Goal: Information Seeking & Learning: Learn about a topic

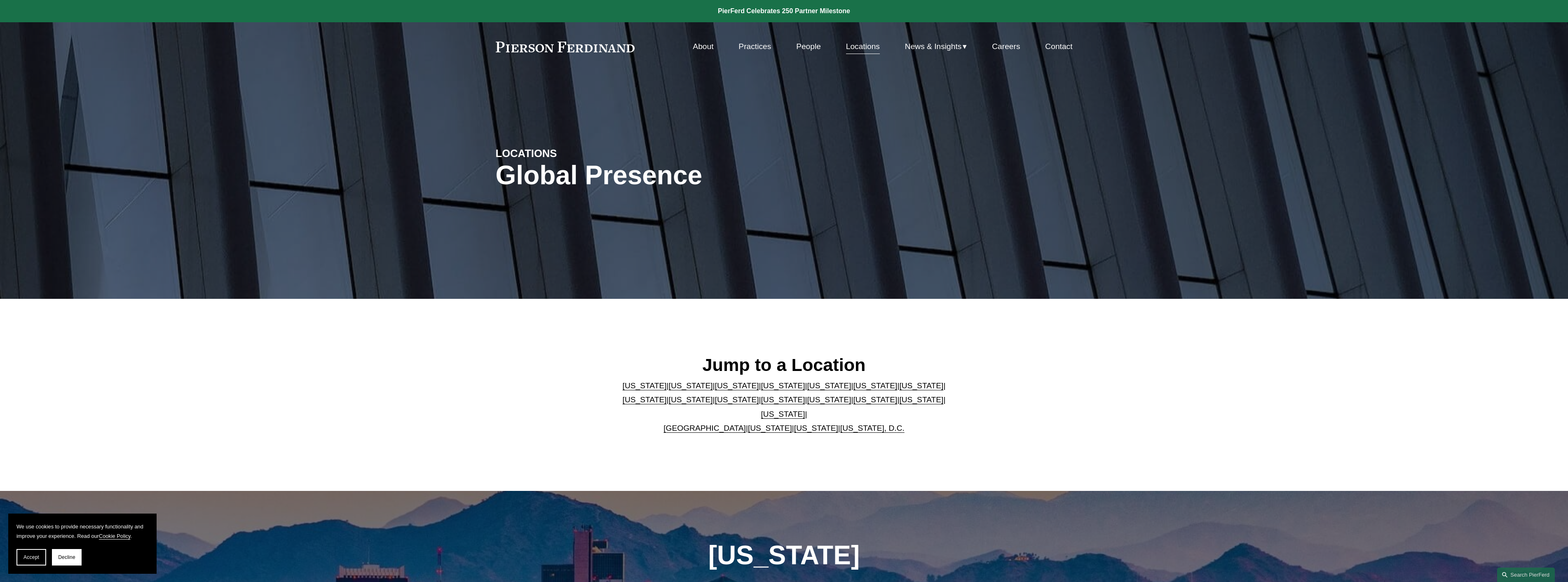
click at [805, 410] on link "[US_STATE]" at bounding box center [783, 414] width 44 height 9
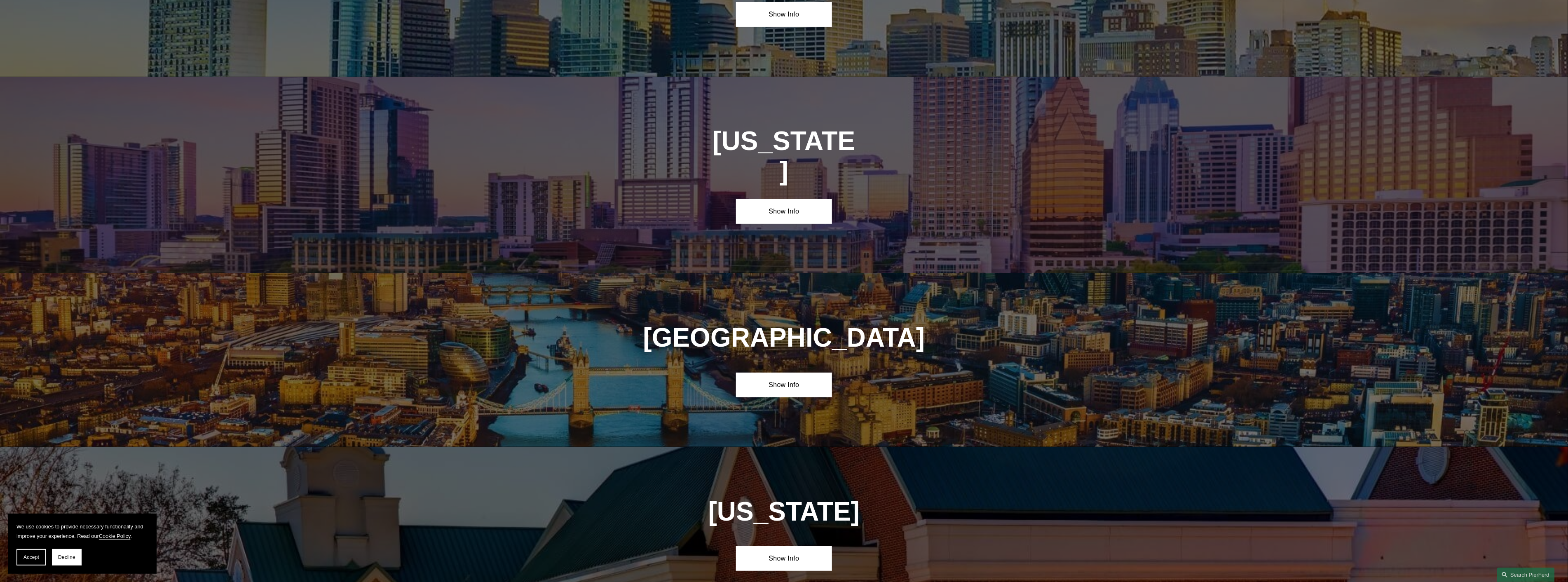
scroll to position [2923, 0]
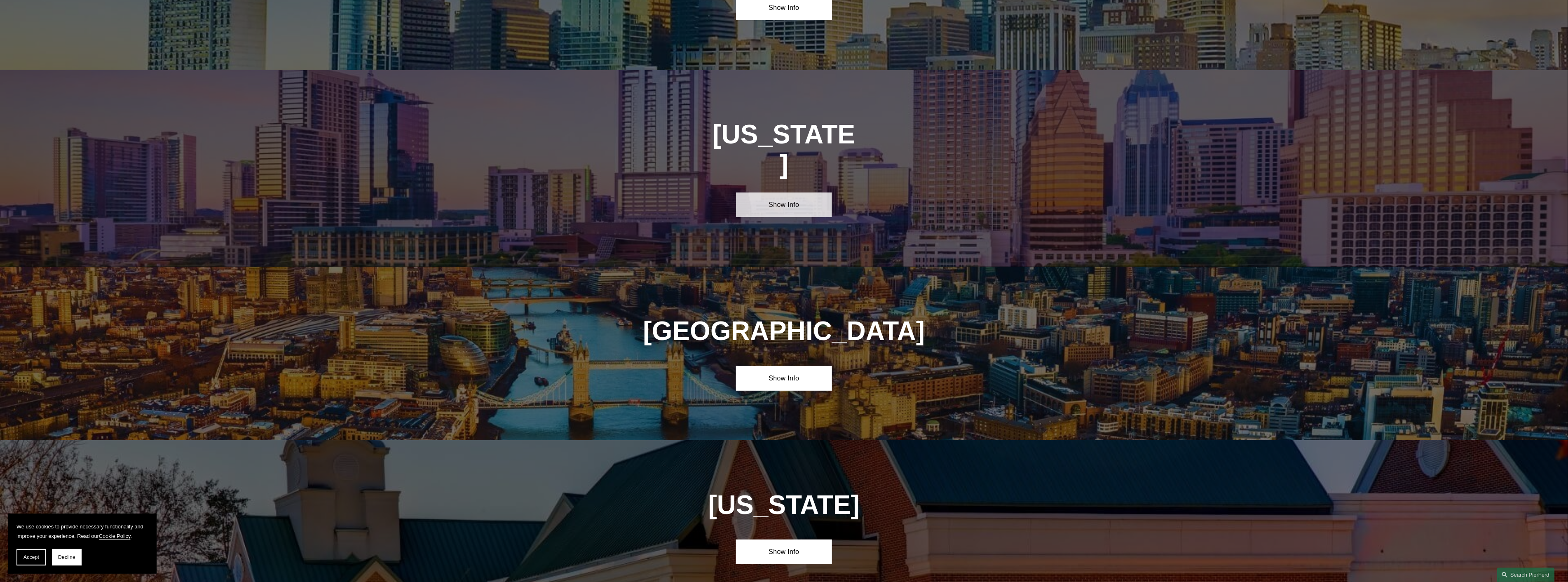
click at [776, 192] on link "Show Info" at bounding box center [783, 205] width 96 height 25
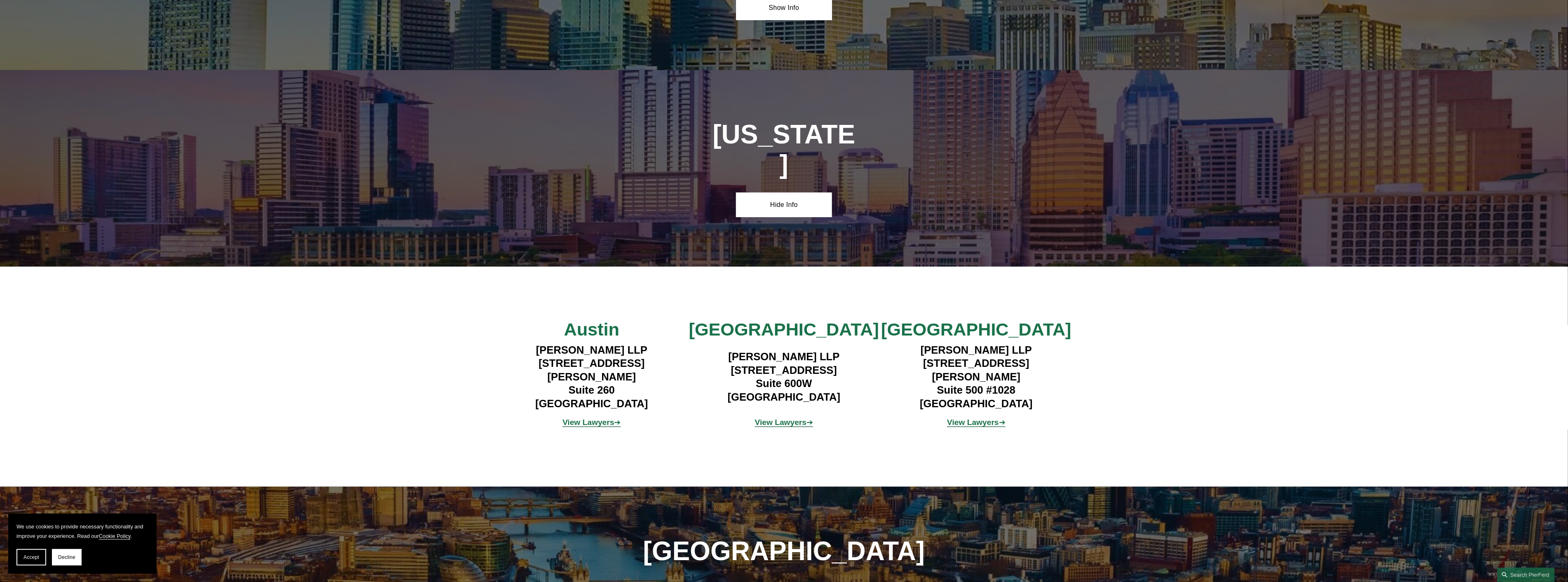
click at [779, 418] on strong "View Lawyers" at bounding box center [781, 422] width 52 height 9
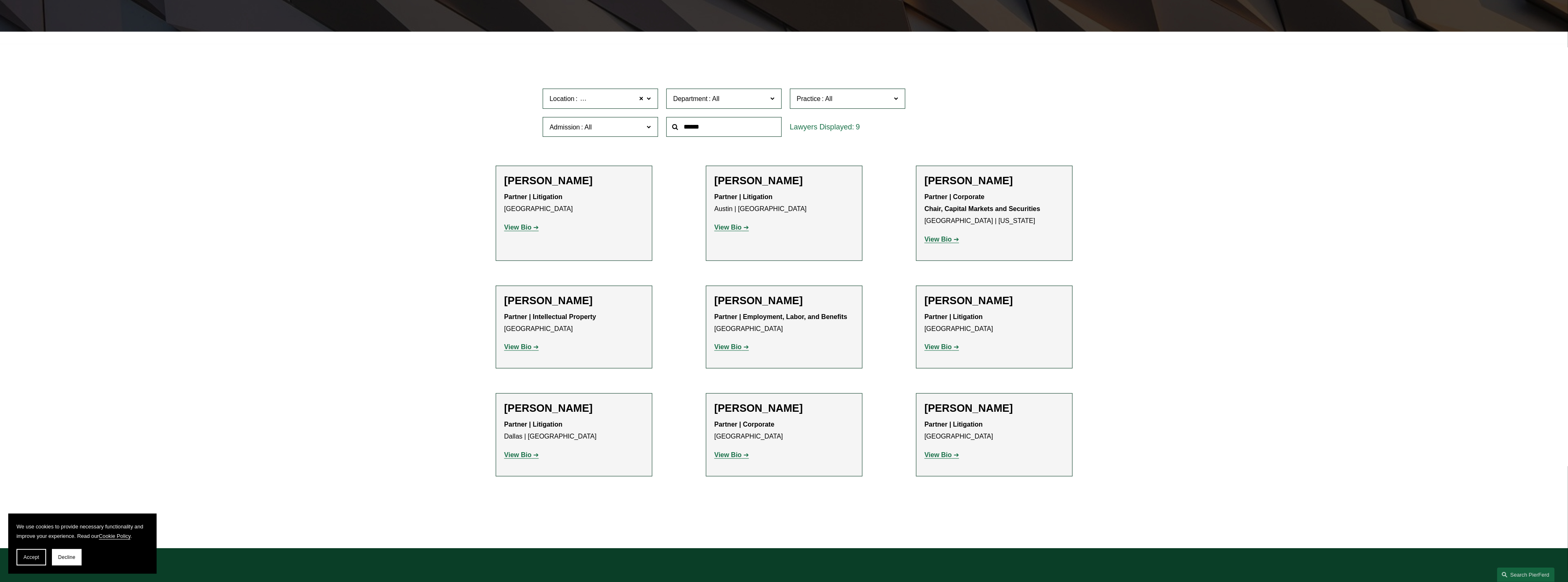
scroll to position [275, 0]
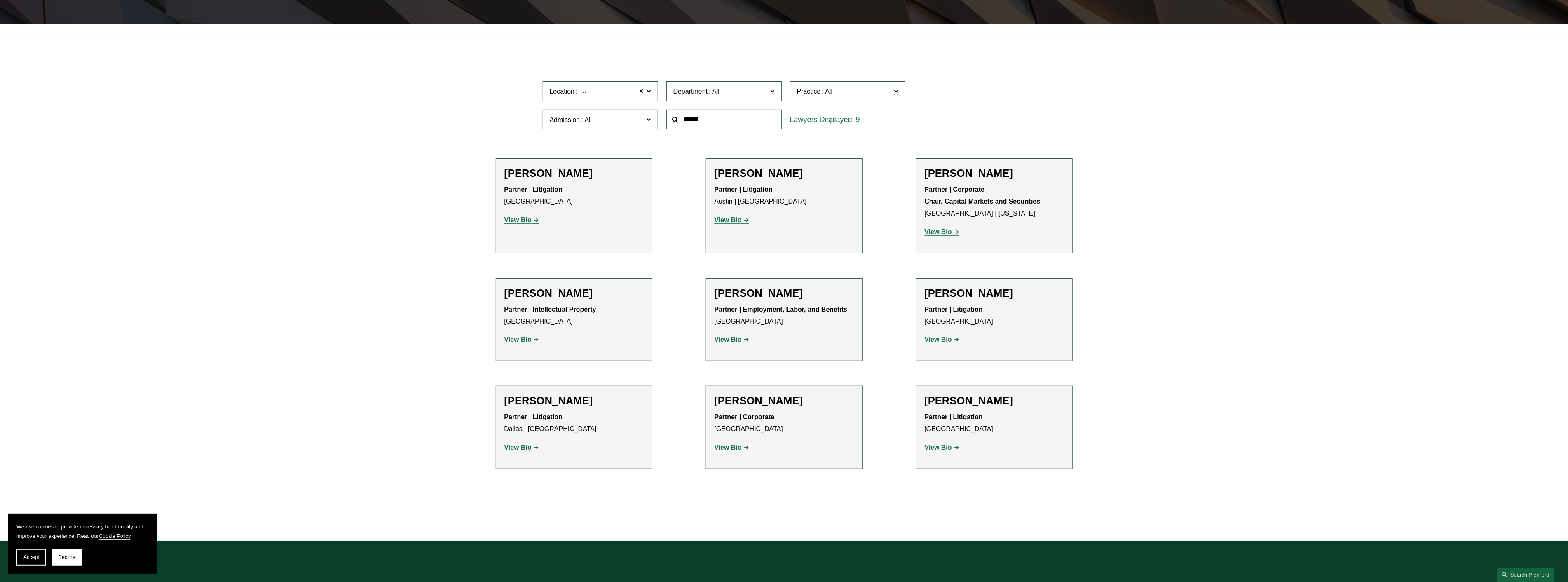
click at [649, 94] on span at bounding box center [649, 91] width 4 height 11
click at [0, 0] on link "Austin" at bounding box center [0, 0] width 0 height 0
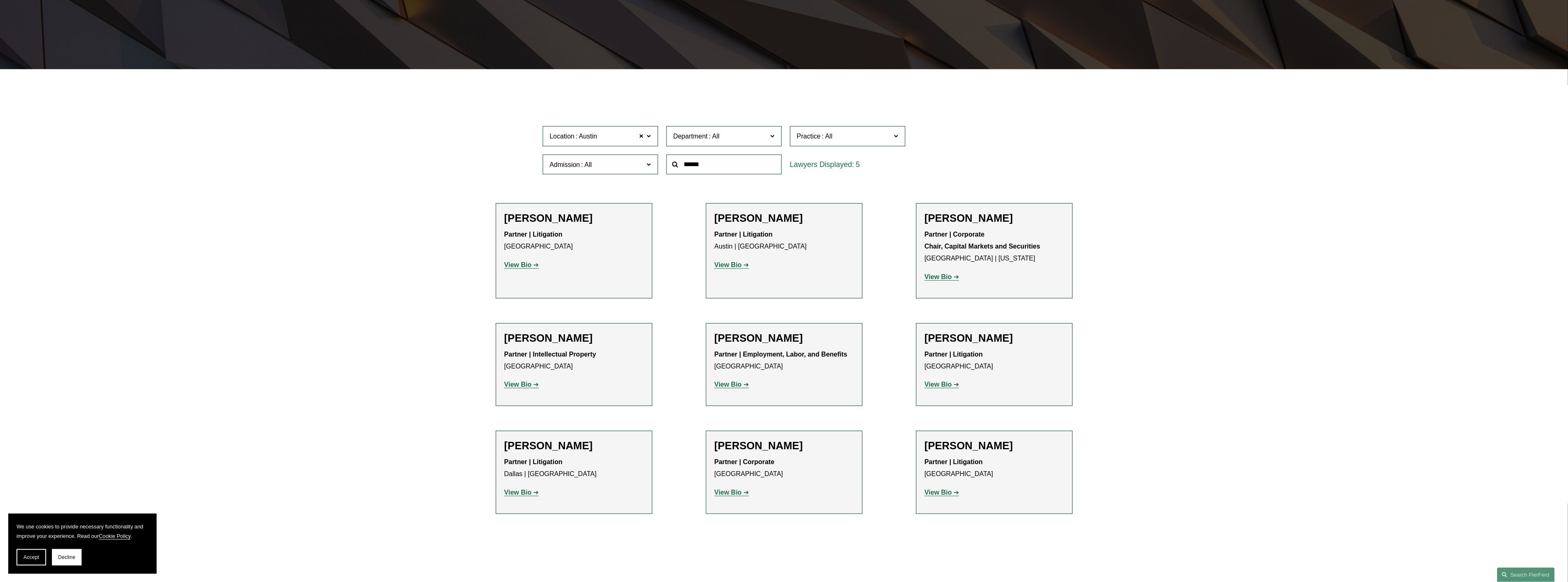
scroll to position [225, 0]
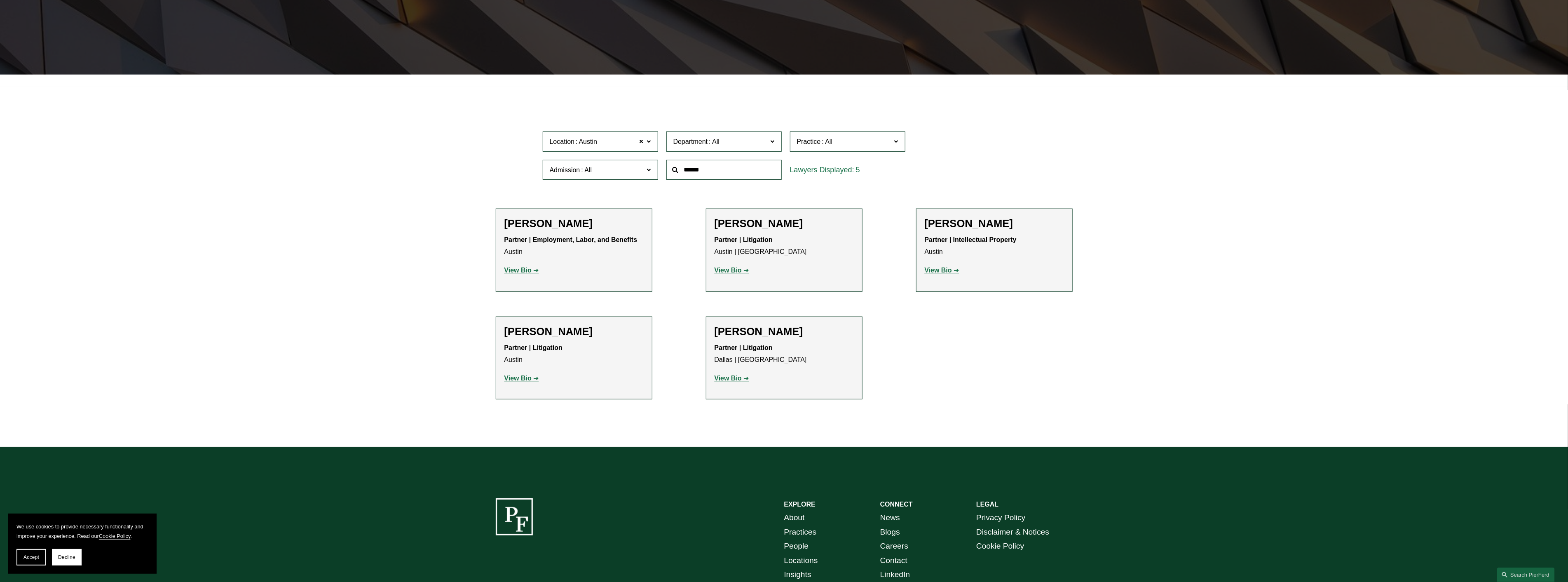
click at [649, 139] on span at bounding box center [649, 141] width 4 height 11
click at [0, 0] on link "Houston" at bounding box center [0, 0] width 0 height 0
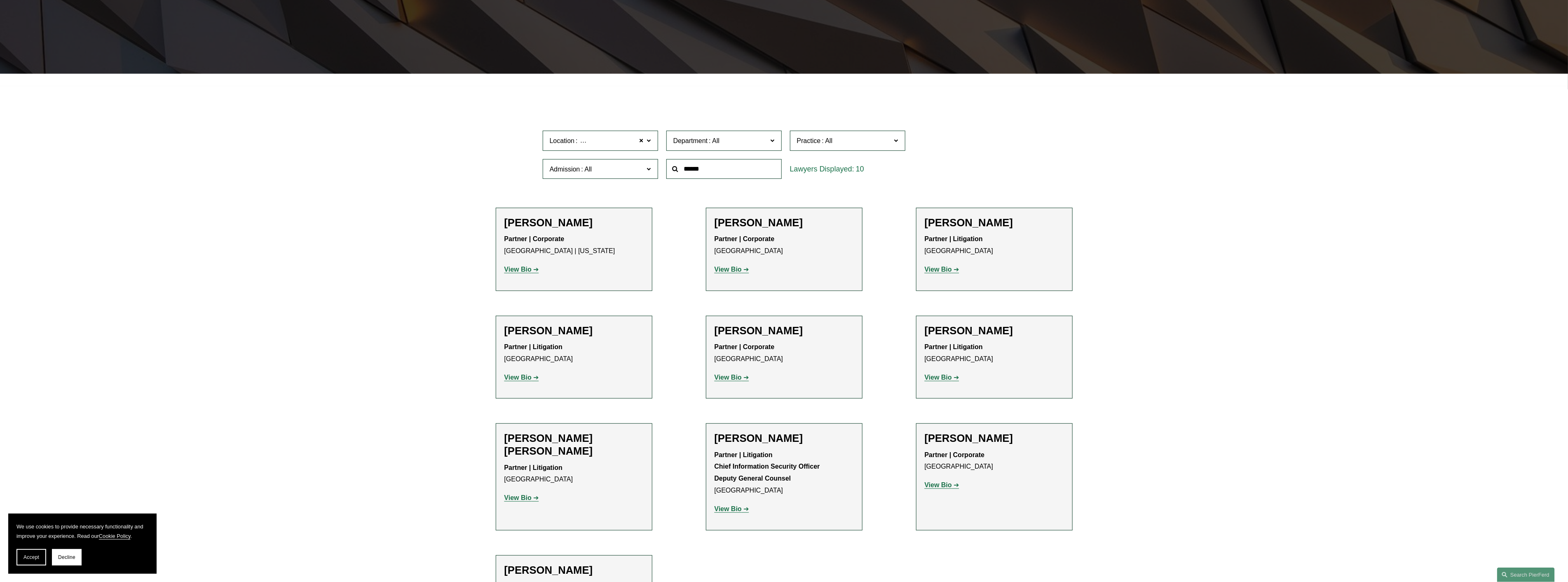
scroll to position [225, 0]
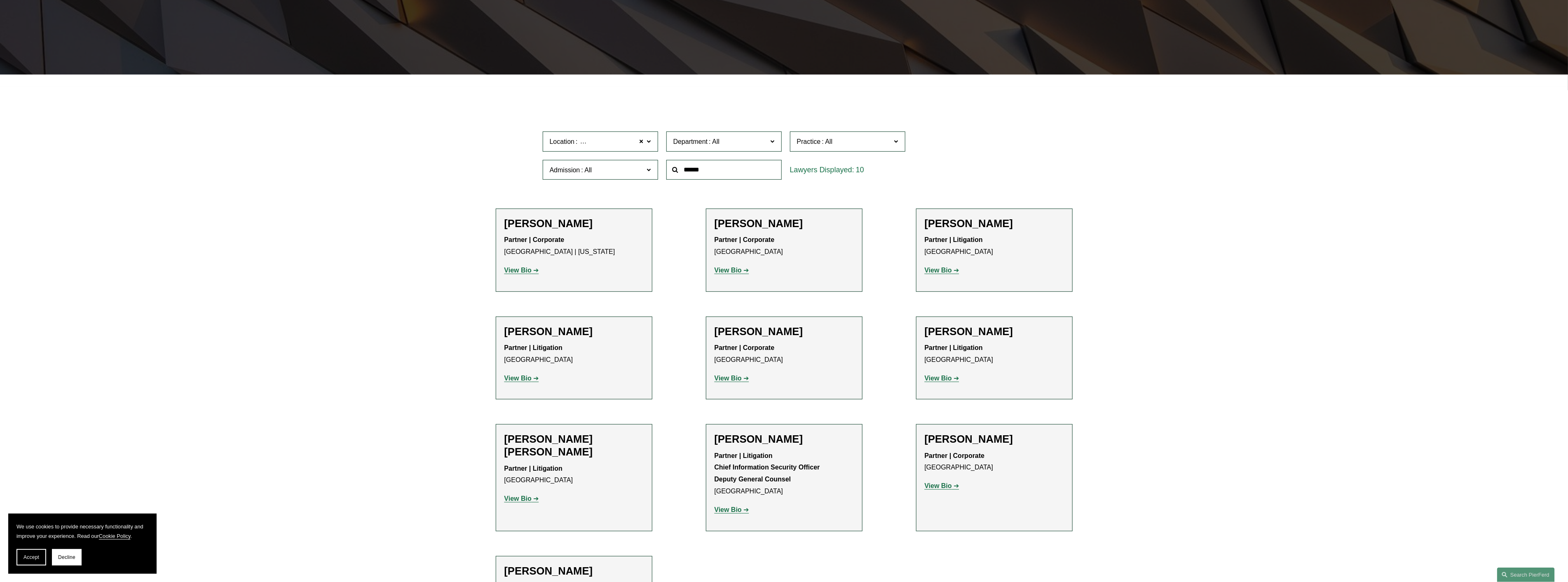
click at [653, 145] on label "Location Houston" at bounding box center [600, 141] width 115 height 20
drag, startPoint x: 656, startPoint y: 223, endPoint x: 657, endPoint y: 190, distance: 33.0
click at [0, 0] on ul "All Atlanta Austin Bellevue Boston Charlotte Chicago Cincinnati Cleveland Colum…" at bounding box center [0, 0] width 0 height 0
click at [660, 180] on div "Admission All Arizona California Colorado Connecticut Delaware Denmark District…" at bounding box center [600, 170] width 124 height 28
click at [660, 177] on div "Admission All Arizona California Colorado Connecticut Delaware Denmark District…" at bounding box center [600, 170] width 124 height 28
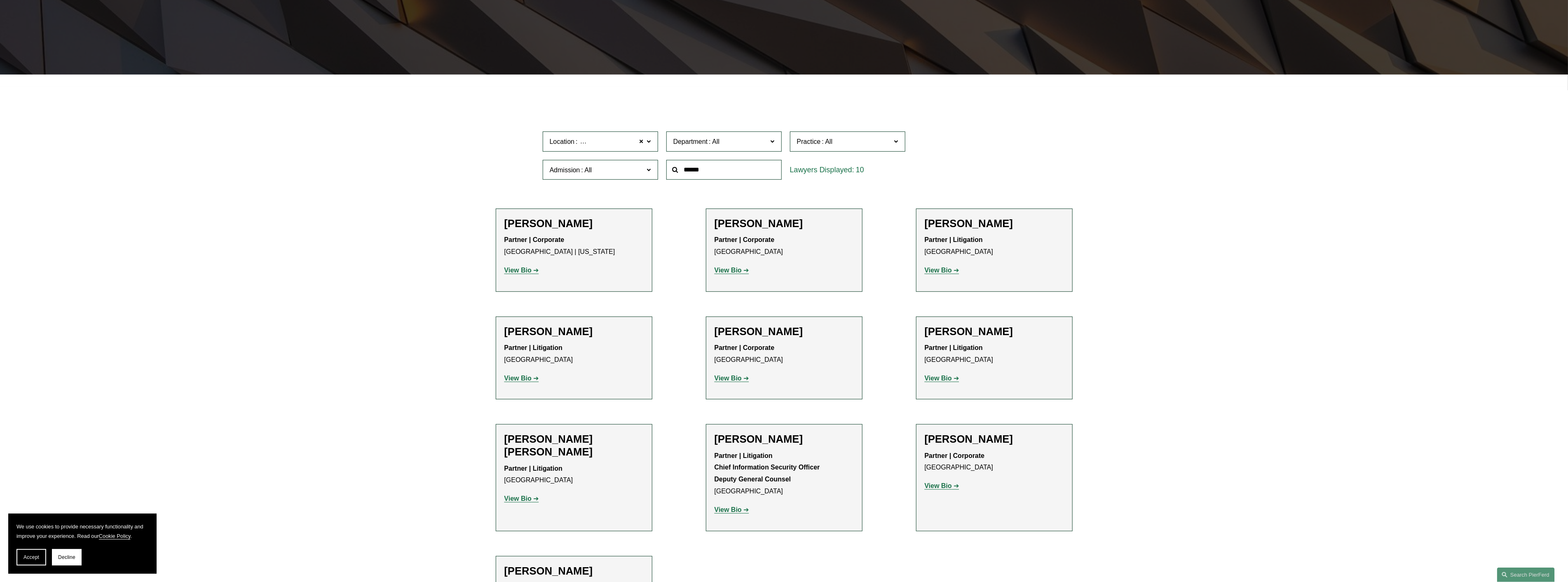
click at [660, 173] on div "Admission All Arizona California Colorado Connecticut Delaware Denmark District…" at bounding box center [600, 170] width 124 height 28
click at [659, 166] on div "Admission All Arizona California Colorado Connecticut Delaware Denmark District…" at bounding box center [600, 170] width 124 height 28
click at [0, 0] on link "[GEOGRAPHIC_DATA]" at bounding box center [0, 0] width 0 height 0
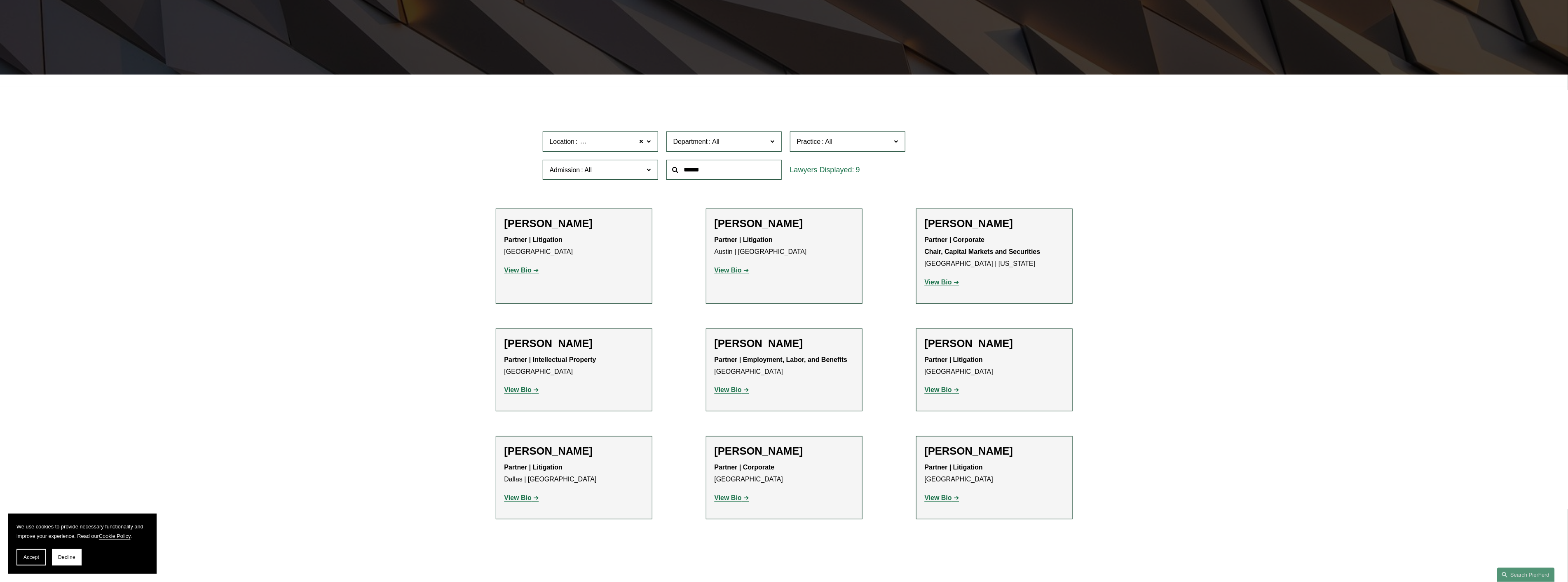
click at [515, 274] on strong "View Bio" at bounding box center [518, 270] width 27 height 7
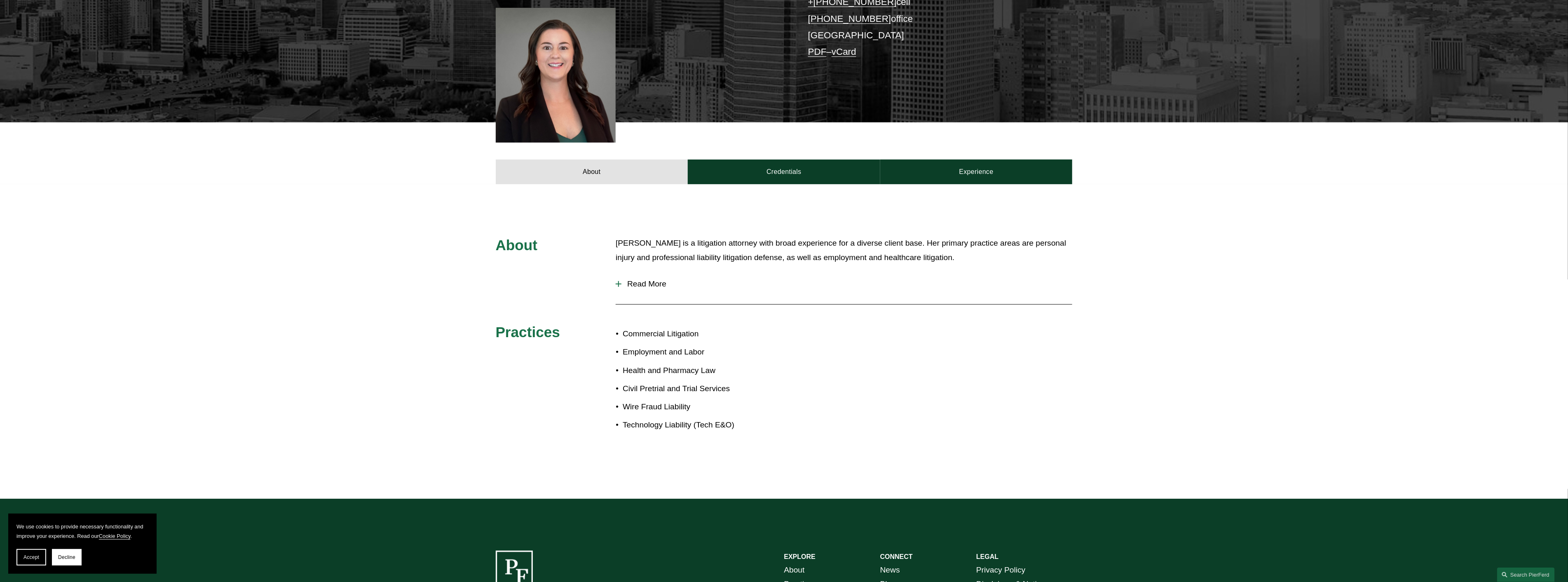
scroll to position [275, 0]
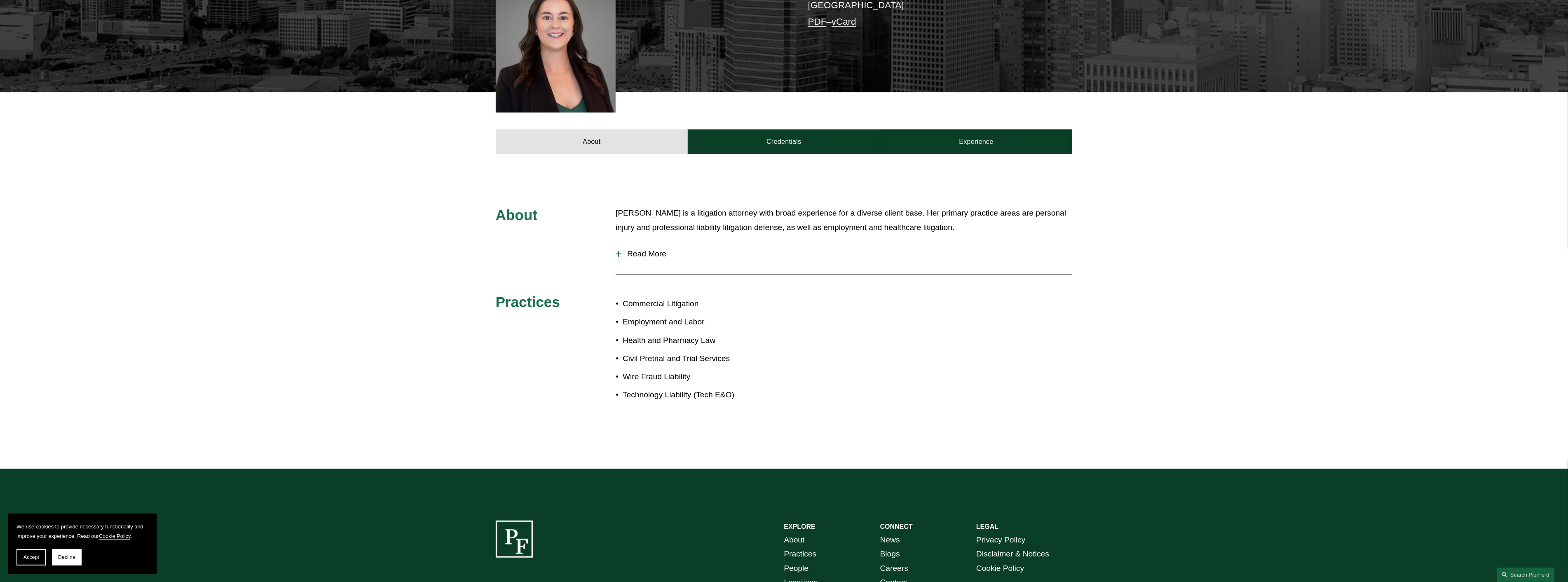
click at [633, 246] on button "Read More" at bounding box center [844, 254] width 456 height 21
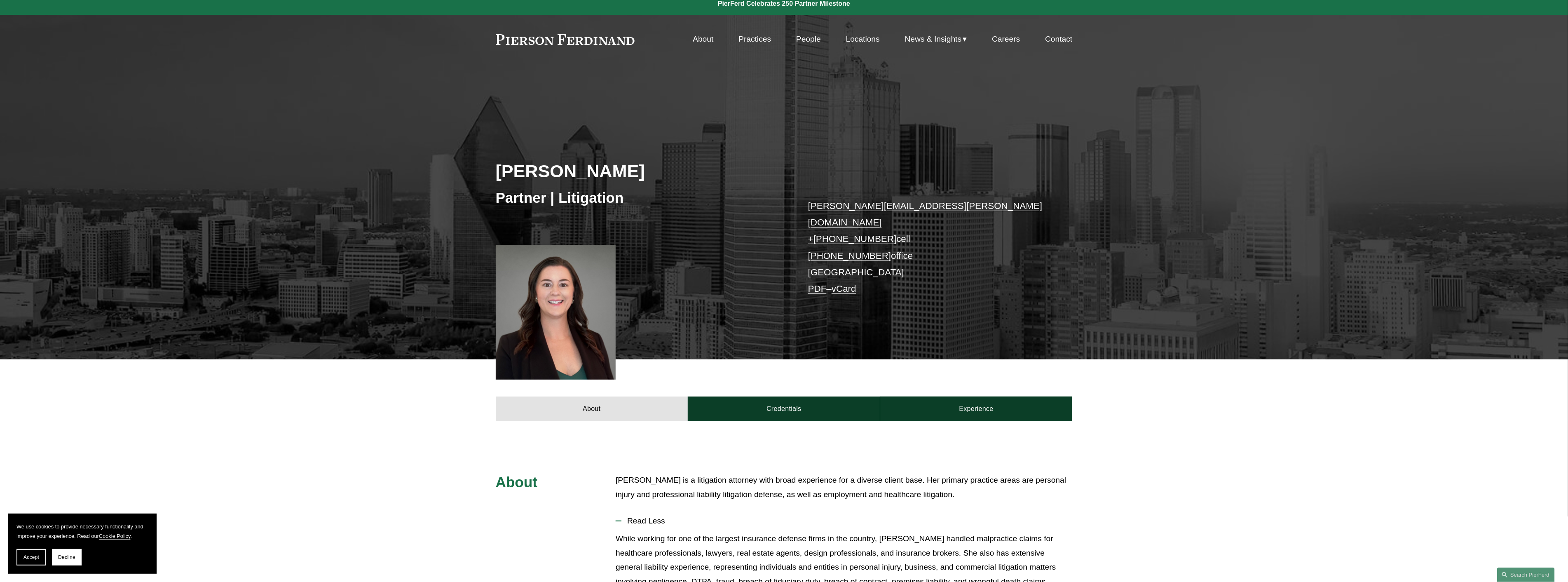
scroll to position [0, 0]
